Goal: Information Seeking & Learning: Learn about a topic

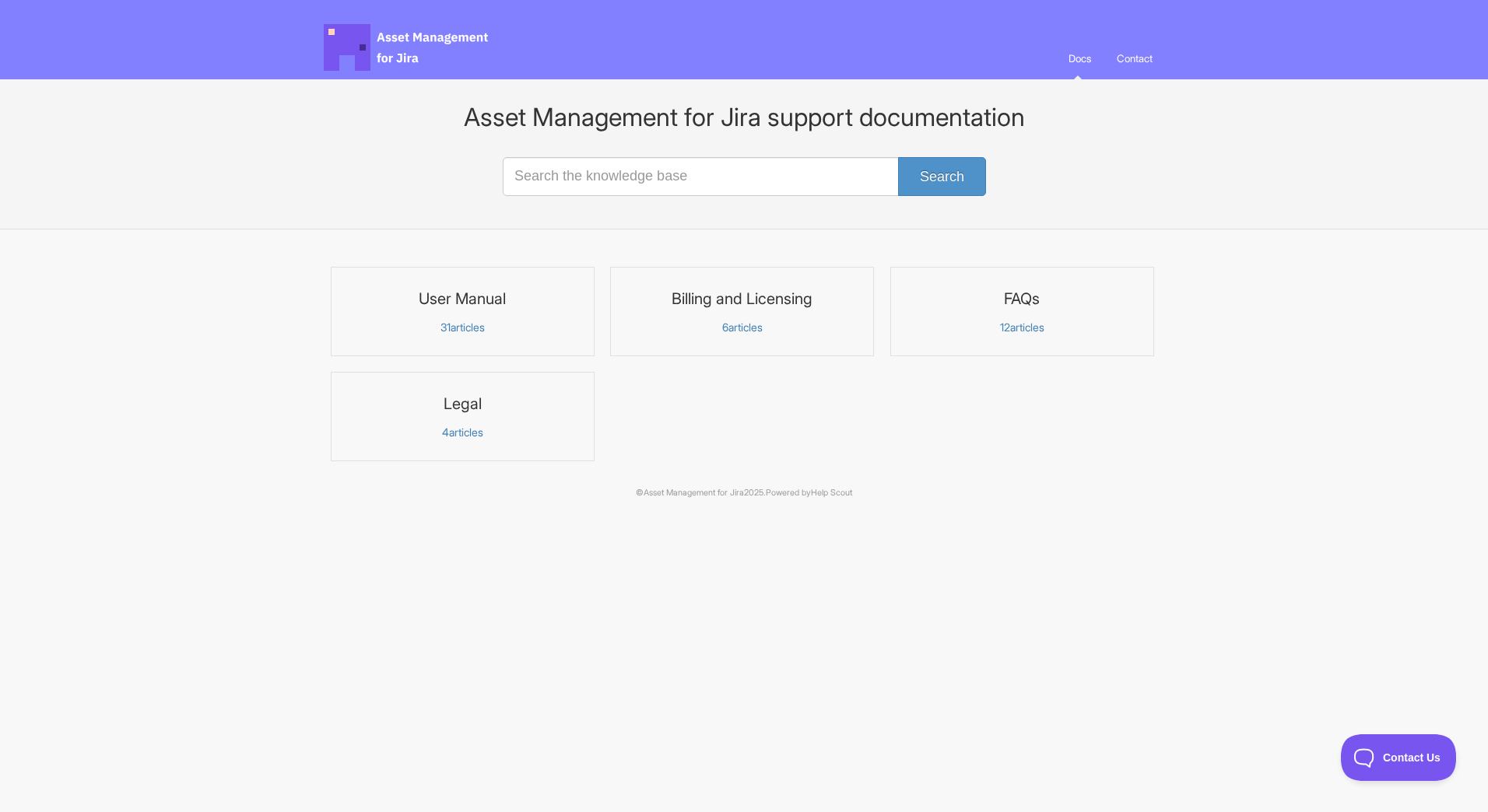
click at [1033, 313] on link "FAQs 12 articles" at bounding box center [1022, 311] width 264 height 90
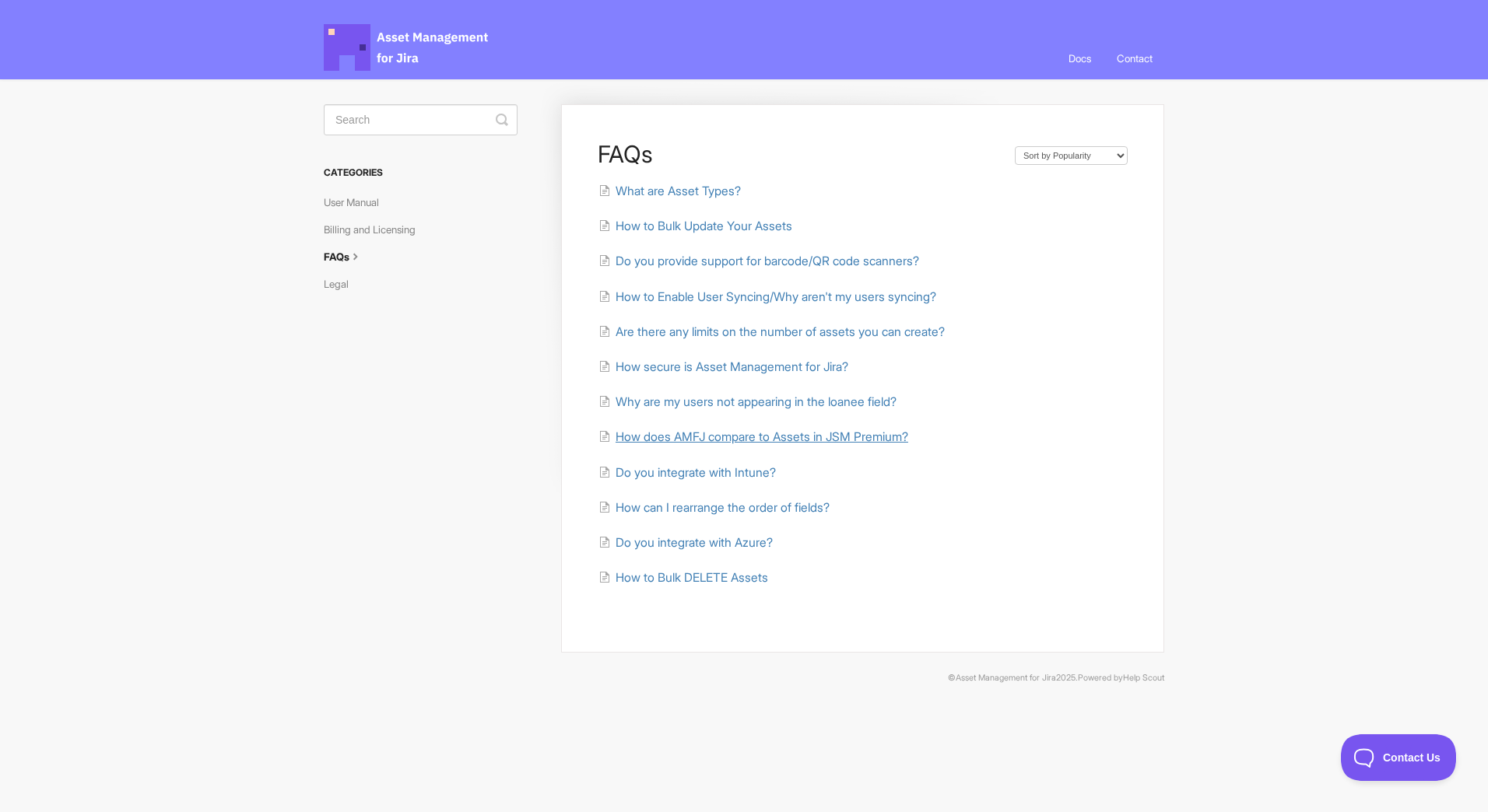
click at [868, 436] on span "How does AMFJ compare to Assets in JSM Premium?" at bounding box center [762, 436] width 293 height 14
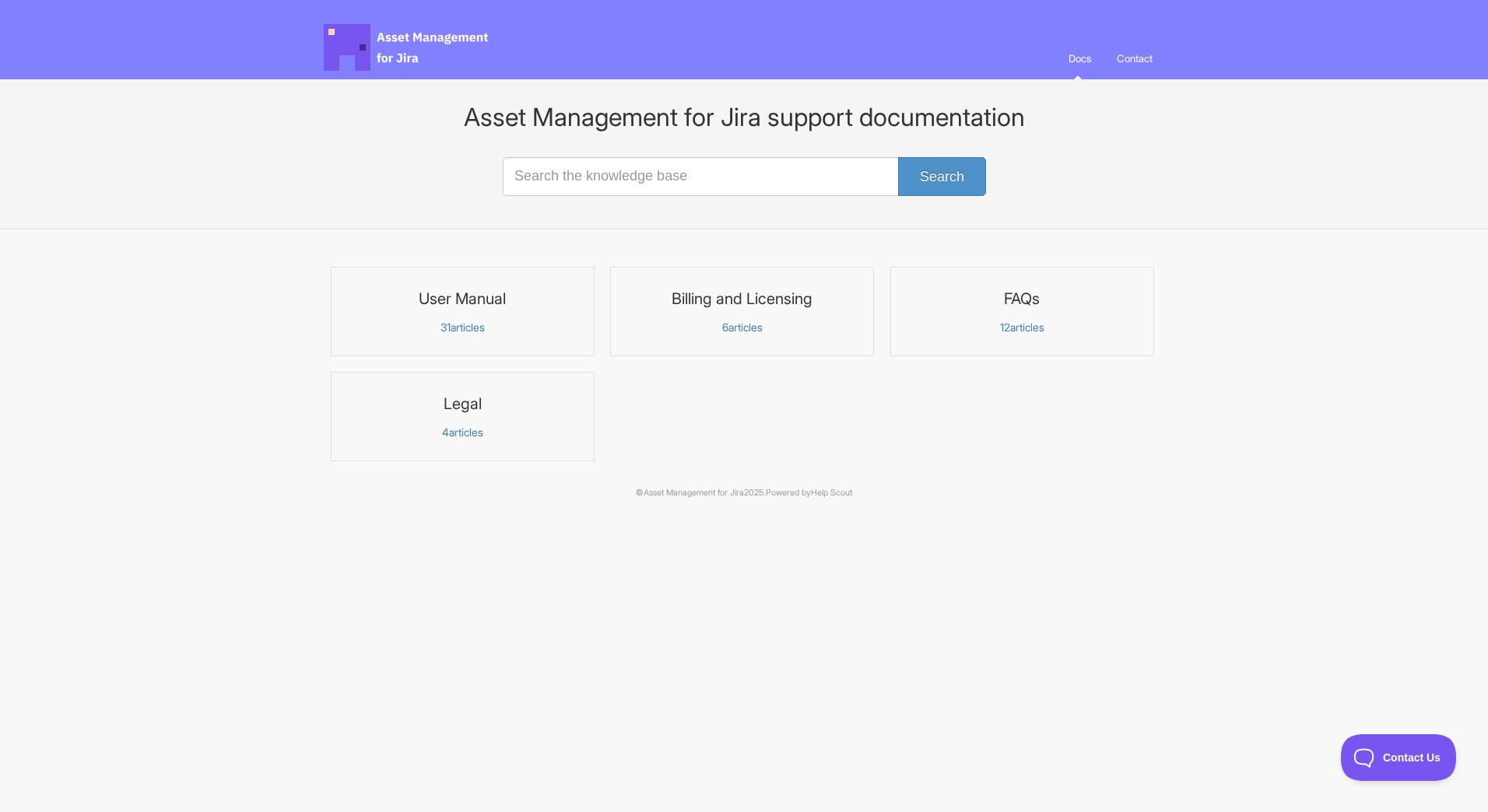
click at [1035, 326] on p "12 articles" at bounding box center [1022, 327] width 244 height 14
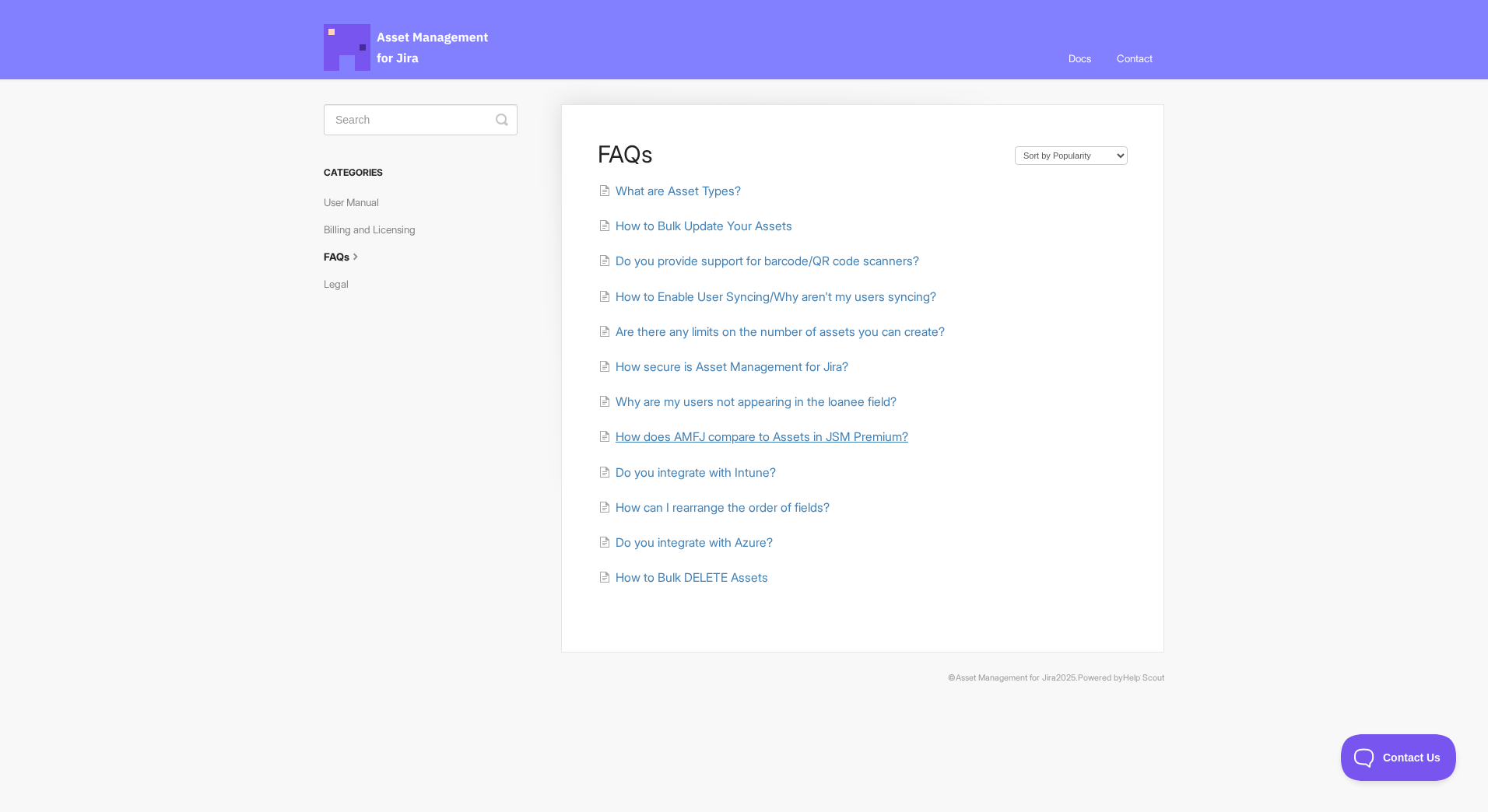
click at [761, 438] on span "How does AMFJ compare to Assets in JSM Premium?" at bounding box center [762, 436] width 293 height 14
